Goal: Transaction & Acquisition: Purchase product/service

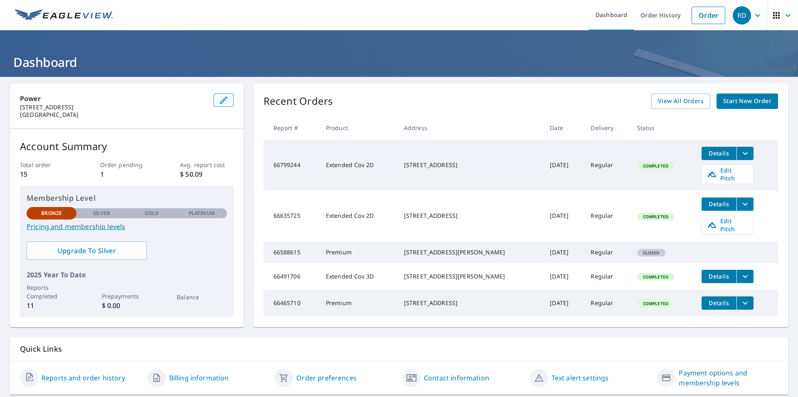
click at [732, 103] on span "Start New Order" at bounding box center [748, 101] width 48 height 10
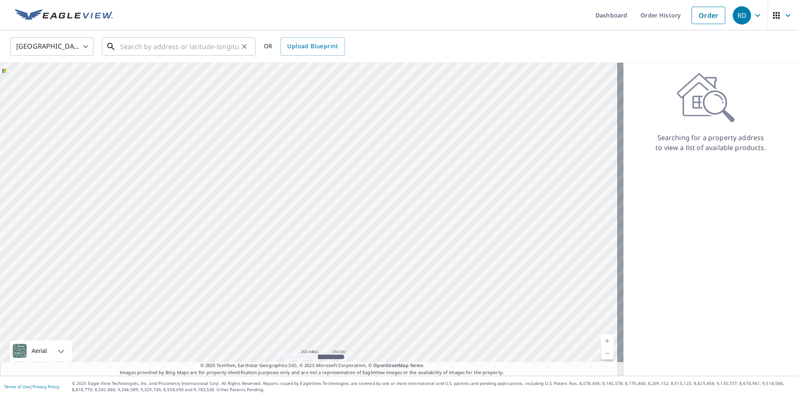
click at [146, 46] on input "text" at bounding box center [179, 46] width 119 height 23
paste input "505 Hampton Avenue Lakeland, FL 33801"
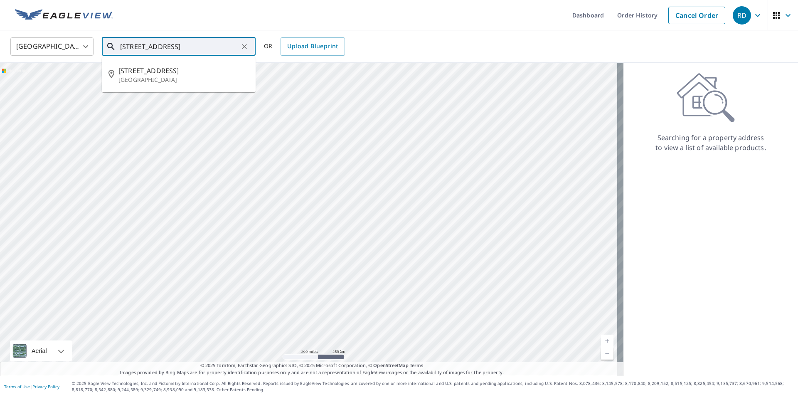
click at [169, 72] on span "505 Hampton Ave" at bounding box center [184, 71] width 131 height 10
type input "505 Hampton Ave Lakeland, FL 33801"
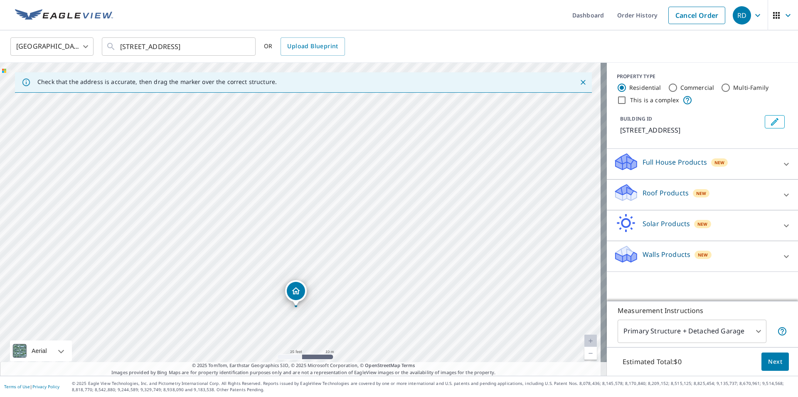
click at [647, 196] on p "Roof Products" at bounding box center [666, 193] width 46 height 10
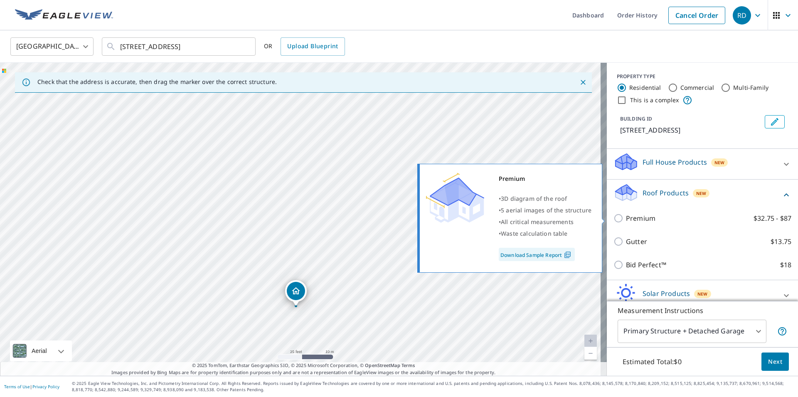
click at [635, 222] on p "Premium" at bounding box center [641, 218] width 30 height 10
click at [626, 222] on input "Premium $32.75 - $87" at bounding box center [620, 218] width 12 height 10
checkbox input "true"
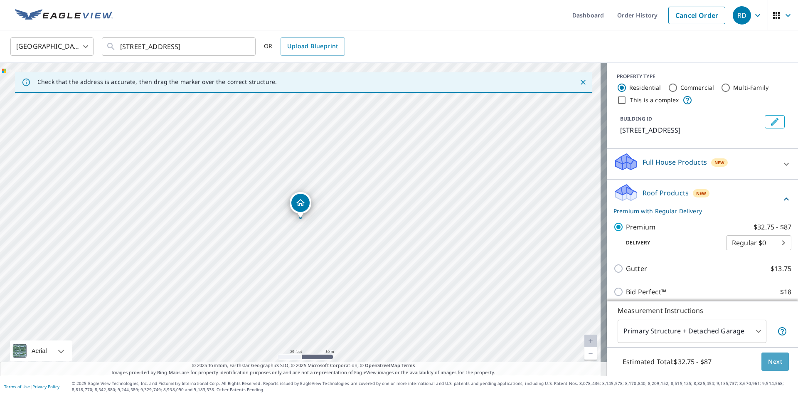
click at [769, 365] on span "Next" at bounding box center [776, 362] width 14 height 10
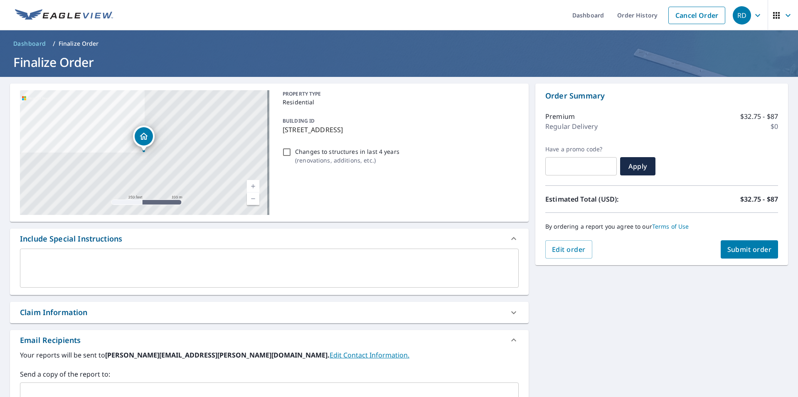
click at [739, 250] on span "Submit order" at bounding box center [750, 249] width 44 height 9
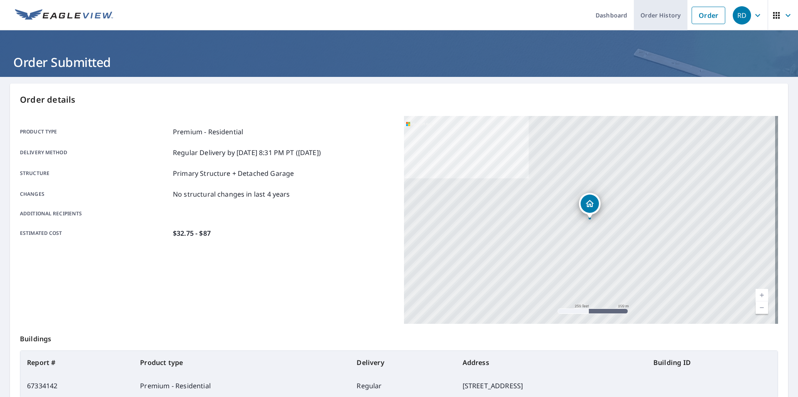
click at [656, 18] on link "Order History" at bounding box center [661, 15] width 54 height 30
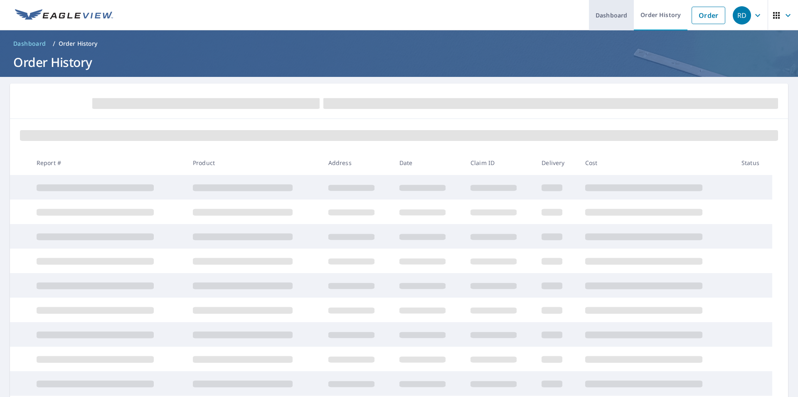
click at [602, 1] on link "Dashboard" at bounding box center [611, 15] width 45 height 30
